Goal: Complete application form: Complete application form

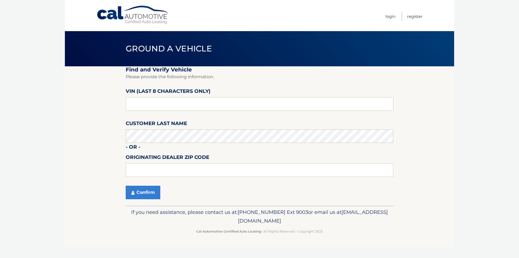
click at [151, 116] on fieldset "Find and Verify Vehicle Please provide the following information. VIN (last 8 c…" at bounding box center [260, 135] width 268 height 139
click at [147, 113] on fieldset "Find and Verify Vehicle Please provide the following information. VIN (last 8 c…" at bounding box center [260, 135] width 268 height 139
drag, startPoint x: 137, startPoint y: 104, endPoint x: 105, endPoint y: 103, distance: 32.2
click at [137, 104] on input "text" at bounding box center [260, 104] width 268 height 14
click at [142, 105] on input "text" at bounding box center [260, 104] width 268 height 14
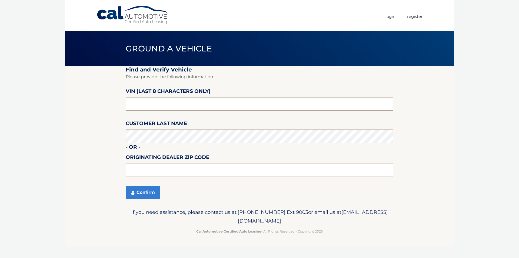
click at [152, 105] on input "text" at bounding box center [260, 104] width 268 height 14
type input "4*******"
type input "ph******"
click at [152, 104] on input "ph******" at bounding box center [260, 104] width 268 height 14
drag, startPoint x: 152, startPoint y: 104, endPoint x: 109, endPoint y: 105, distance: 42.5
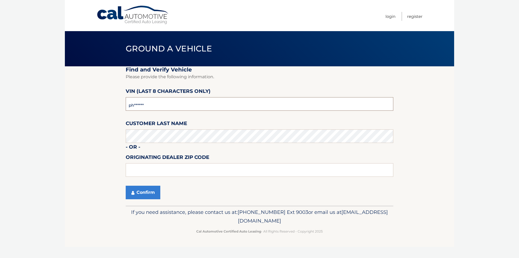
click at [109, 105] on section "Find and Verify Vehicle Please provide the following information. VIN (last 8 c…" at bounding box center [259, 135] width 389 height 139
type input "PH498949"
click at [128, 136] on section "Find and Verify Vehicle Please provide the following information. VIN (last 8 c…" at bounding box center [259, 135] width 389 height 139
click at [143, 192] on button "Confirm" at bounding box center [143, 193] width 35 height 14
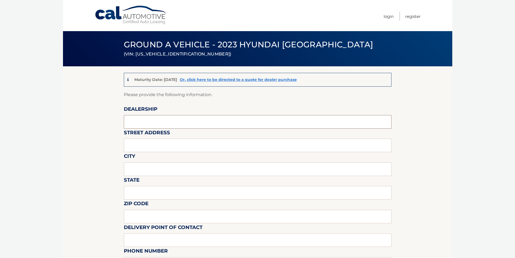
click at [138, 120] on input "text" at bounding box center [258, 122] width 268 height 14
type input "c"
type input "Centereach Hyundai"
click at [144, 143] on input "text" at bounding box center [258, 145] width 268 height 14
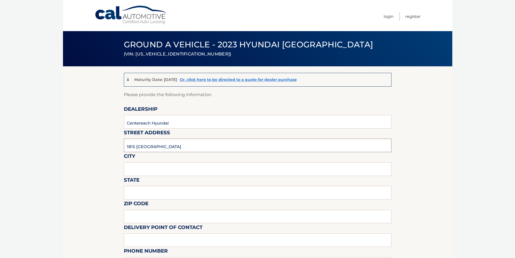
type input "1815 [GEOGRAPHIC_DATA]"
click at [134, 169] on input "text" at bounding box center [258, 169] width 268 height 14
type input "centereach"
click at [136, 193] on input "text" at bounding box center [258, 193] width 268 height 14
type input "[US_STATE]"
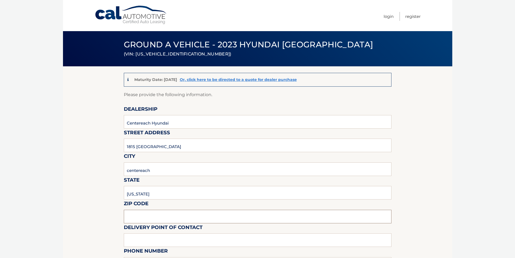
click at [133, 210] on input "text" at bounding box center [258, 217] width 268 height 14
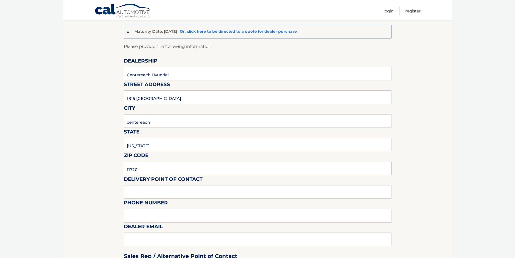
scroll to position [54, 0]
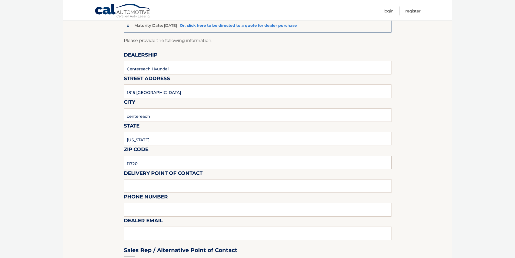
type input "11720"
click at [133, 185] on input "text" at bounding box center [258, 186] width 268 height 14
type input "[PERSON_NAME]"
click at [136, 210] on input "text" at bounding box center [258, 210] width 268 height 14
type input "[PHONE_NUMBER]"
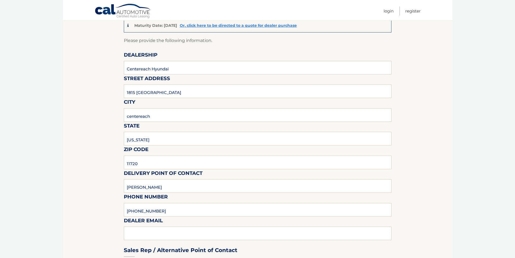
click at [133, 234] on div "Sales Rep / Alternative Point of Contact" at bounding box center [258, 240] width 268 height 38
click at [142, 237] on div "Sales Rep / Alternative Point of Contact" at bounding box center [258, 240] width 268 height 38
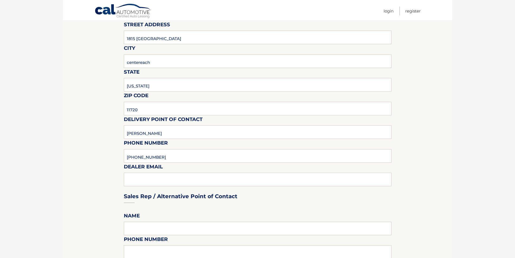
scroll to position [108, 0]
click at [136, 184] on div "Sales Rep / Alternative Point of Contact" at bounding box center [258, 186] width 268 height 38
click at [137, 179] on div "Sales Rep / Alternative Point of Contact" at bounding box center [258, 186] width 268 height 38
click at [167, 176] on div "Sales Rep / Alternative Point of Contact" at bounding box center [258, 186] width 268 height 38
click at [167, 177] on div "Sales Rep / Alternative Point of Contact" at bounding box center [258, 186] width 268 height 38
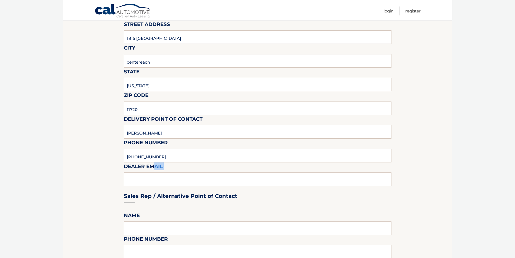
click at [165, 150] on input "[PHONE_NUMBER]" at bounding box center [258, 156] width 268 height 14
click at [156, 178] on div "Sales Rep / Alternative Point of Contact" at bounding box center [258, 186] width 268 height 38
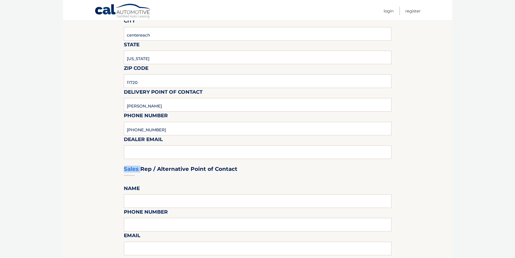
scroll to position [162, 0]
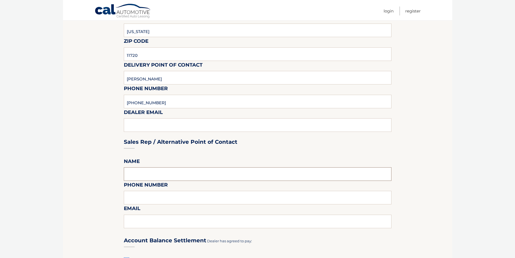
click at [142, 175] on input "text" at bounding box center [258, 174] width 268 height 14
click at [136, 173] on input "text" at bounding box center [258, 174] width 268 height 14
type input "[PERSON_NAME]"
drag, startPoint x: 120, startPoint y: 156, endPoint x: 125, endPoint y: 197, distance: 41.6
click at [125, 197] on input "text" at bounding box center [258, 198] width 268 height 14
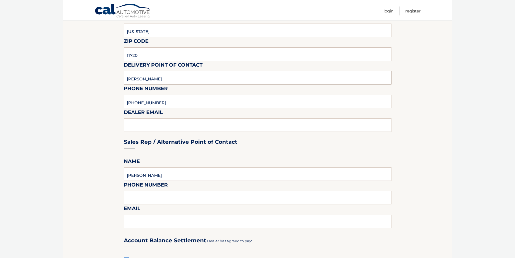
drag, startPoint x: 169, startPoint y: 77, endPoint x: 91, endPoint y: 84, distance: 78.2
click at [91, 84] on section "Maturity Date: [DATE] Or, click here to be directed to a quote for dealer purch…" at bounding box center [257, 200] width 389 height 593
type input "M"
type input "[PERSON_NAME]"
click at [138, 197] on input "text" at bounding box center [258, 198] width 268 height 14
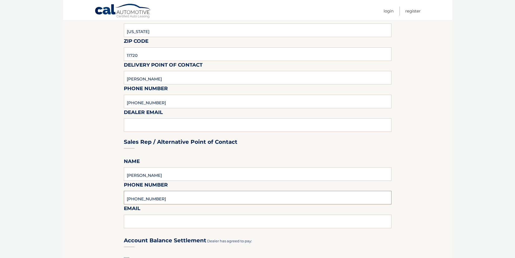
type input "[PHONE_NUMBER]"
click at [137, 222] on input "text" at bounding box center [258, 221] width 268 height 14
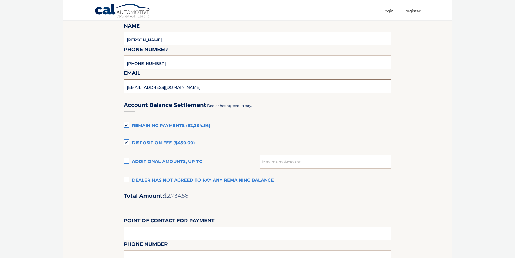
scroll to position [325, 0]
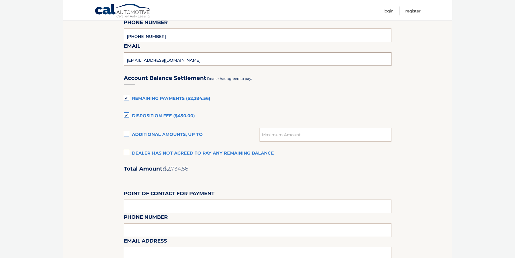
type input "[EMAIL_ADDRESS][DOMAIN_NAME]"
click at [128, 114] on label "Disposition Fee ($450.00)" at bounding box center [258, 116] width 268 height 11
click at [0, 0] on input "Disposition Fee ($450.00)" at bounding box center [0, 0] width 0 height 0
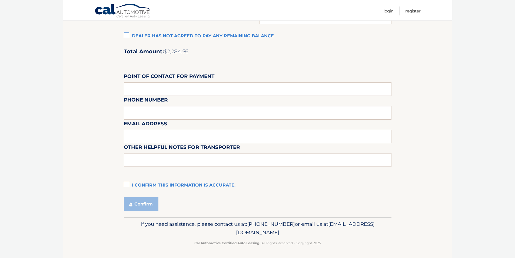
scroll to position [442, 0]
click at [143, 90] on input "text" at bounding box center [258, 89] width 268 height 14
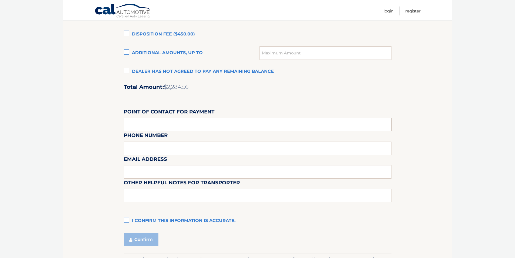
scroll to position [388, 0]
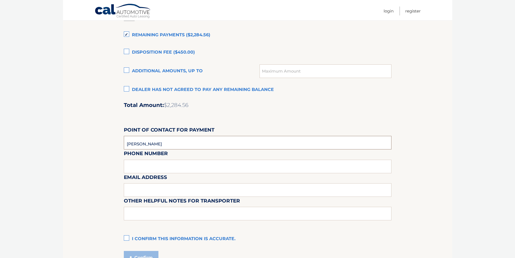
type input "[PERSON_NAME]"
click at [132, 166] on div "Email Address" at bounding box center [258, 161] width 268 height 24
click at [148, 169] on div "Email Address" at bounding box center [258, 161] width 268 height 24
click at [146, 166] on div "Email Address" at bounding box center [258, 161] width 268 height 24
drag, startPoint x: 146, startPoint y: 166, endPoint x: 144, endPoint y: 174, distance: 8.5
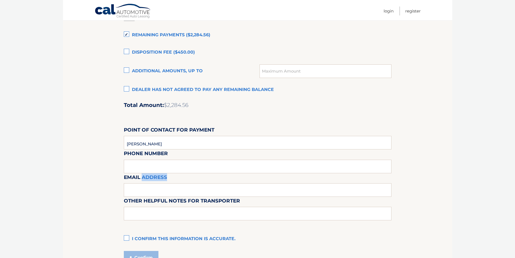
click at [145, 167] on div "Email Address" at bounding box center [258, 161] width 268 height 24
click at [138, 193] on input "text" at bounding box center [258, 190] width 268 height 14
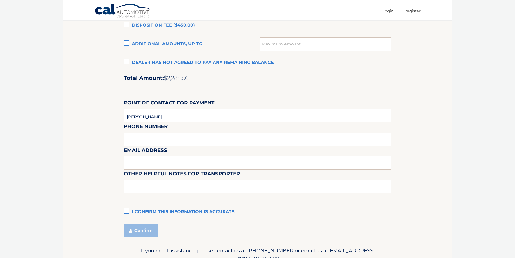
click at [126, 212] on label "I confirm this information is accurate." at bounding box center [258, 211] width 268 height 11
click at [0, 0] on input "I confirm this information is accurate." at bounding box center [0, 0] width 0 height 0
click at [144, 232] on button "Confirm" at bounding box center [141, 231] width 35 height 14
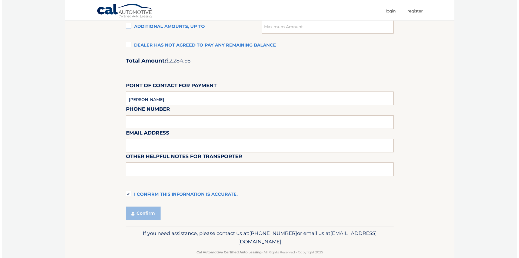
scroll to position [442, 0]
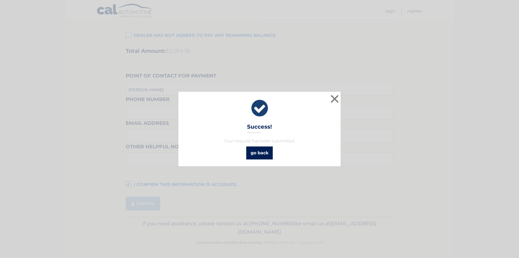
click at [258, 155] on link "go back" at bounding box center [259, 152] width 27 height 13
